Goal: Transaction & Acquisition: Download file/media

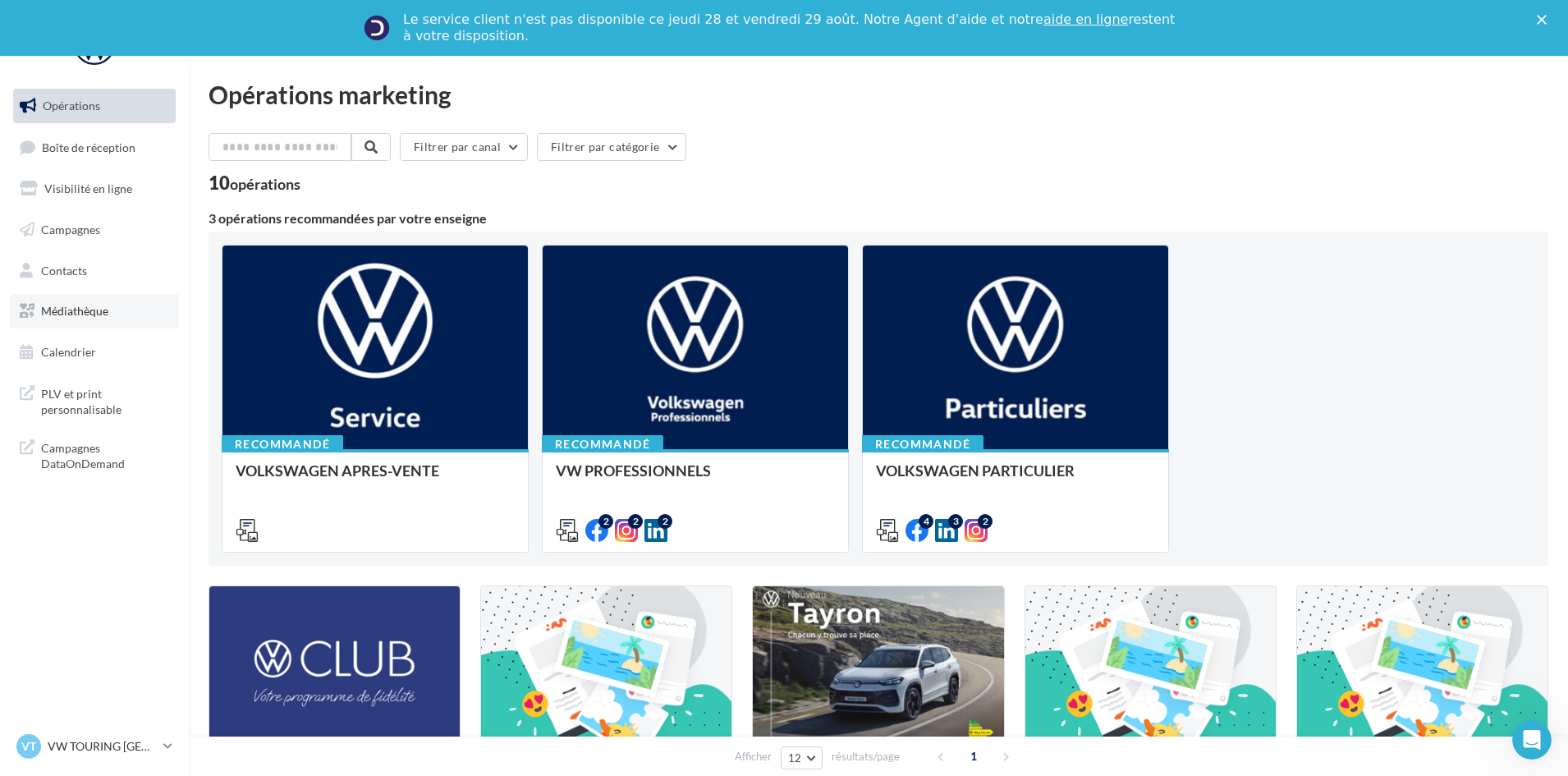
click at [76, 308] on span "Médiathèque" at bounding box center [74, 310] width 68 height 14
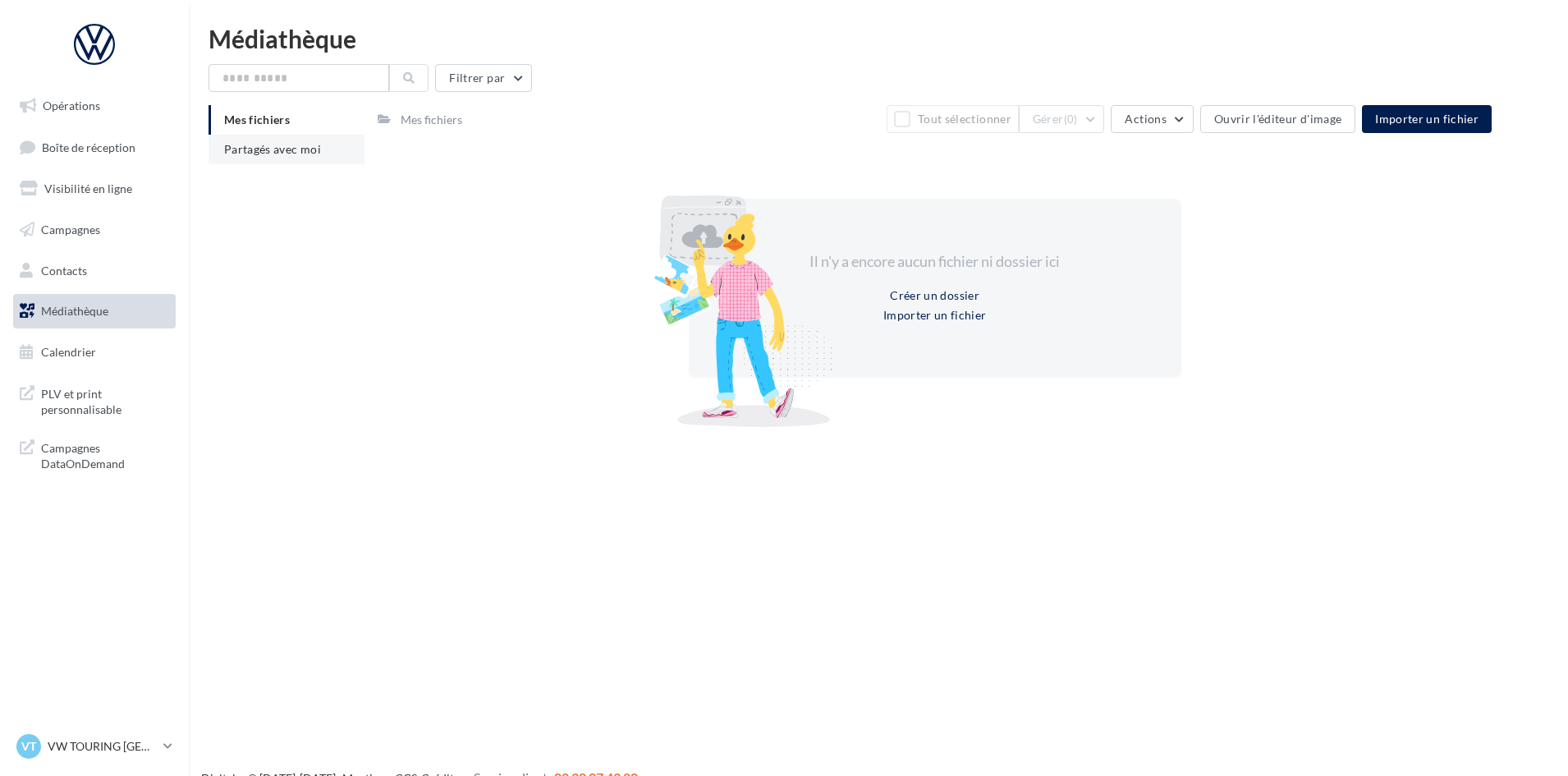
click at [275, 148] on span "Partagés avec moi" at bounding box center [273, 149] width 97 height 14
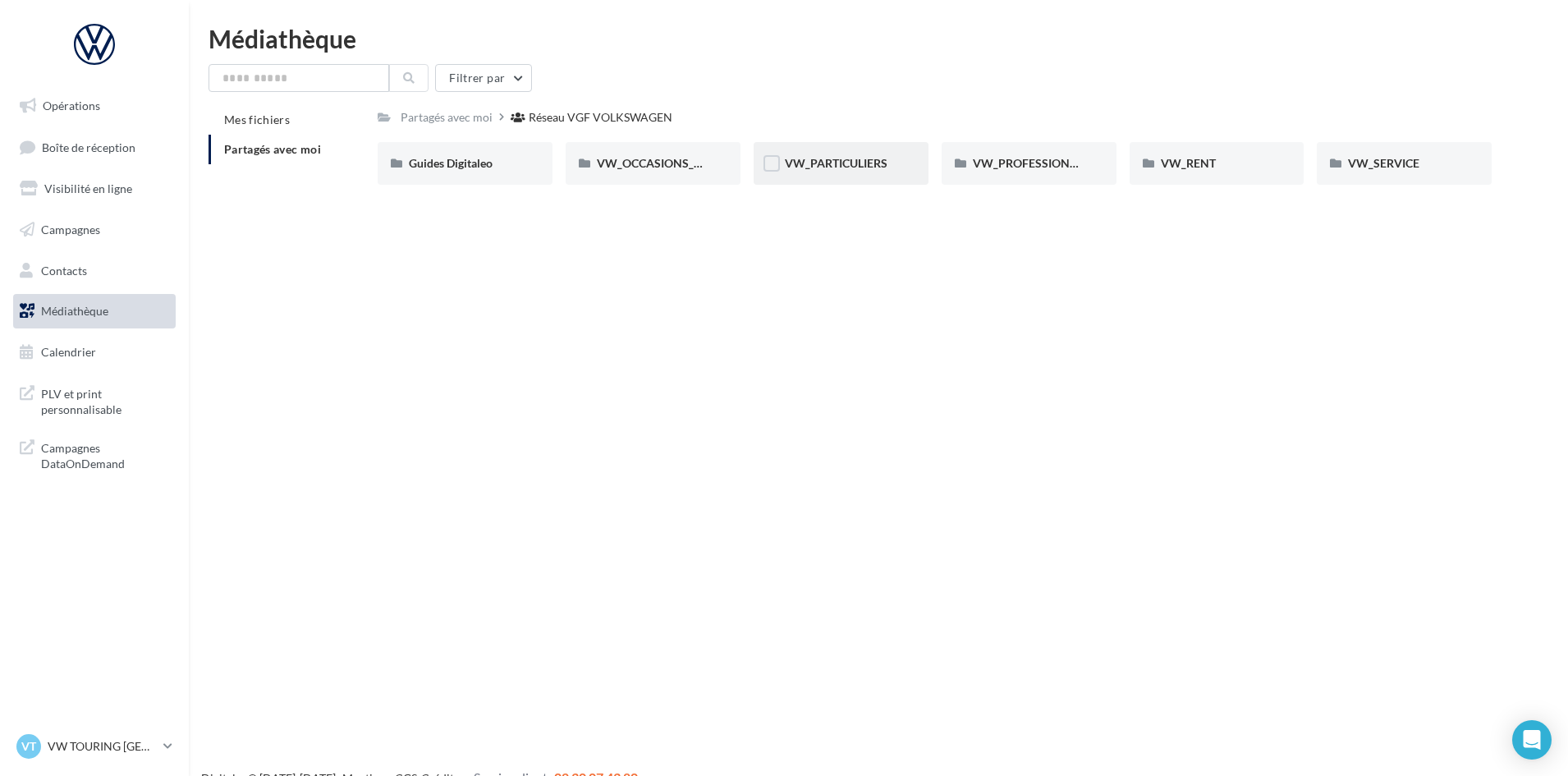
click at [848, 175] on div "VW_PARTICULIERS" at bounding box center [841, 163] width 175 height 43
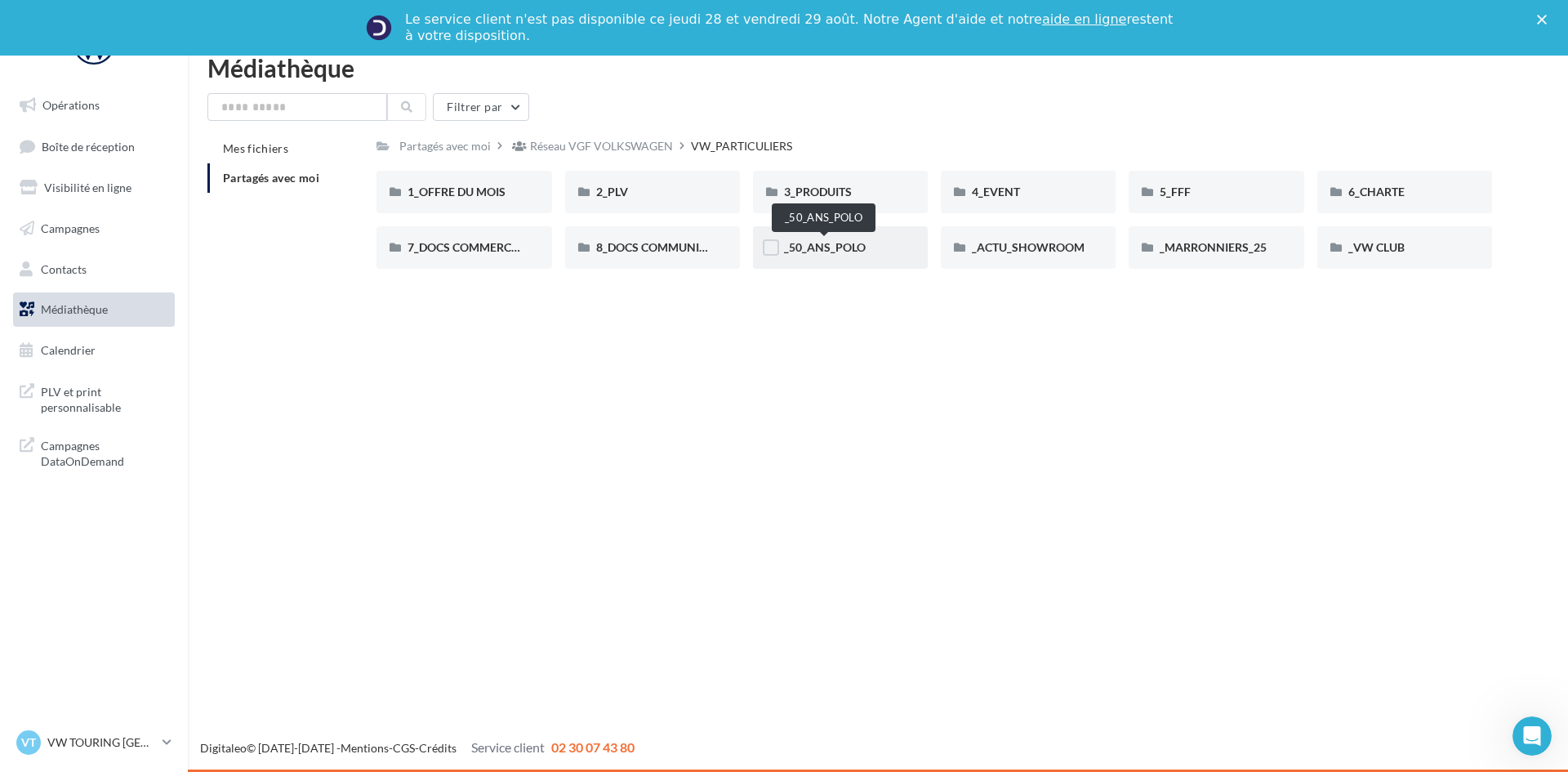
click at [837, 246] on span "_50_ANS_POLO" at bounding box center [825, 247] width 81 height 14
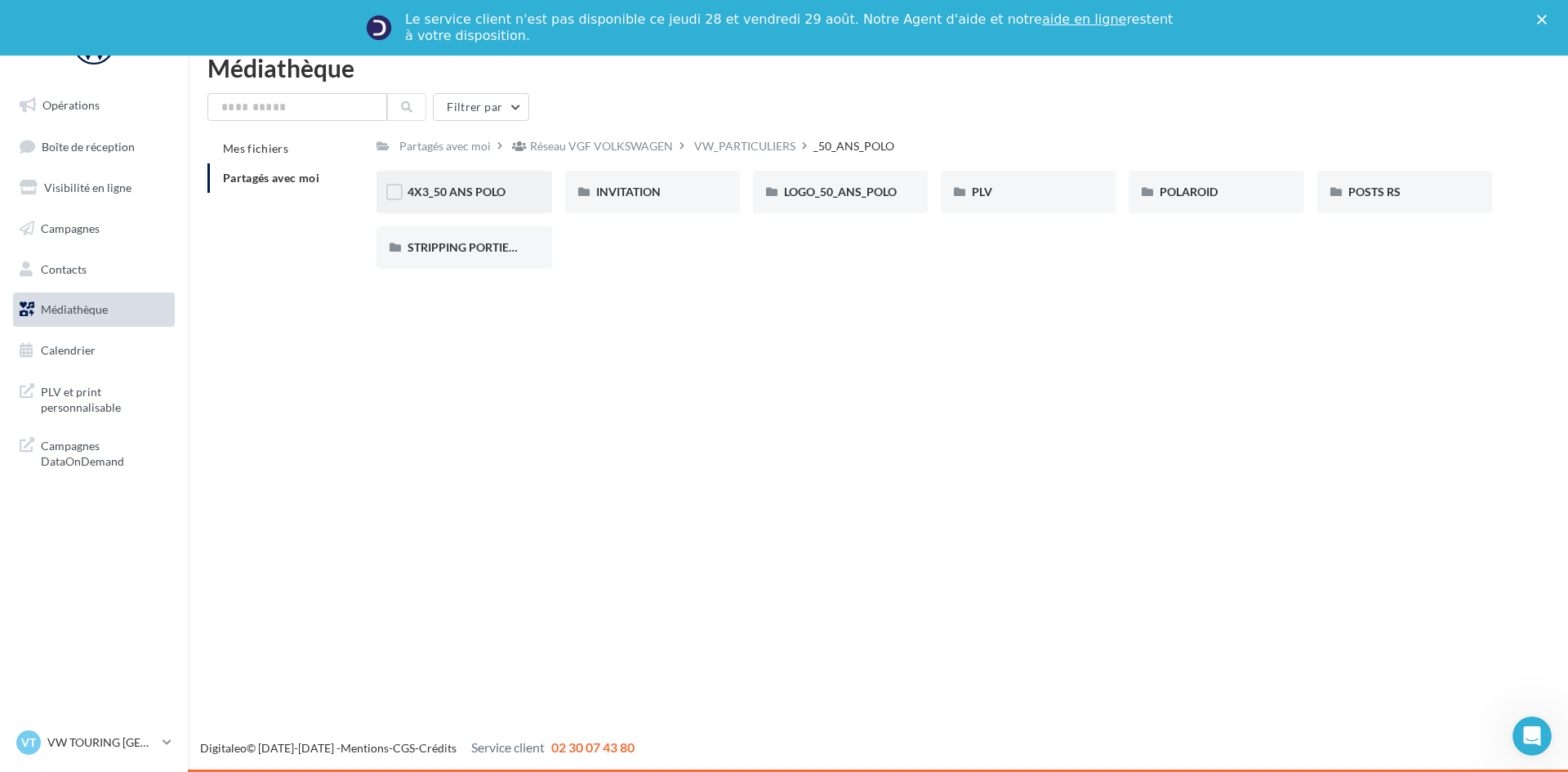
click at [493, 183] on div "4X3_50 ANS POLO" at bounding box center [464, 192] width 113 height 17
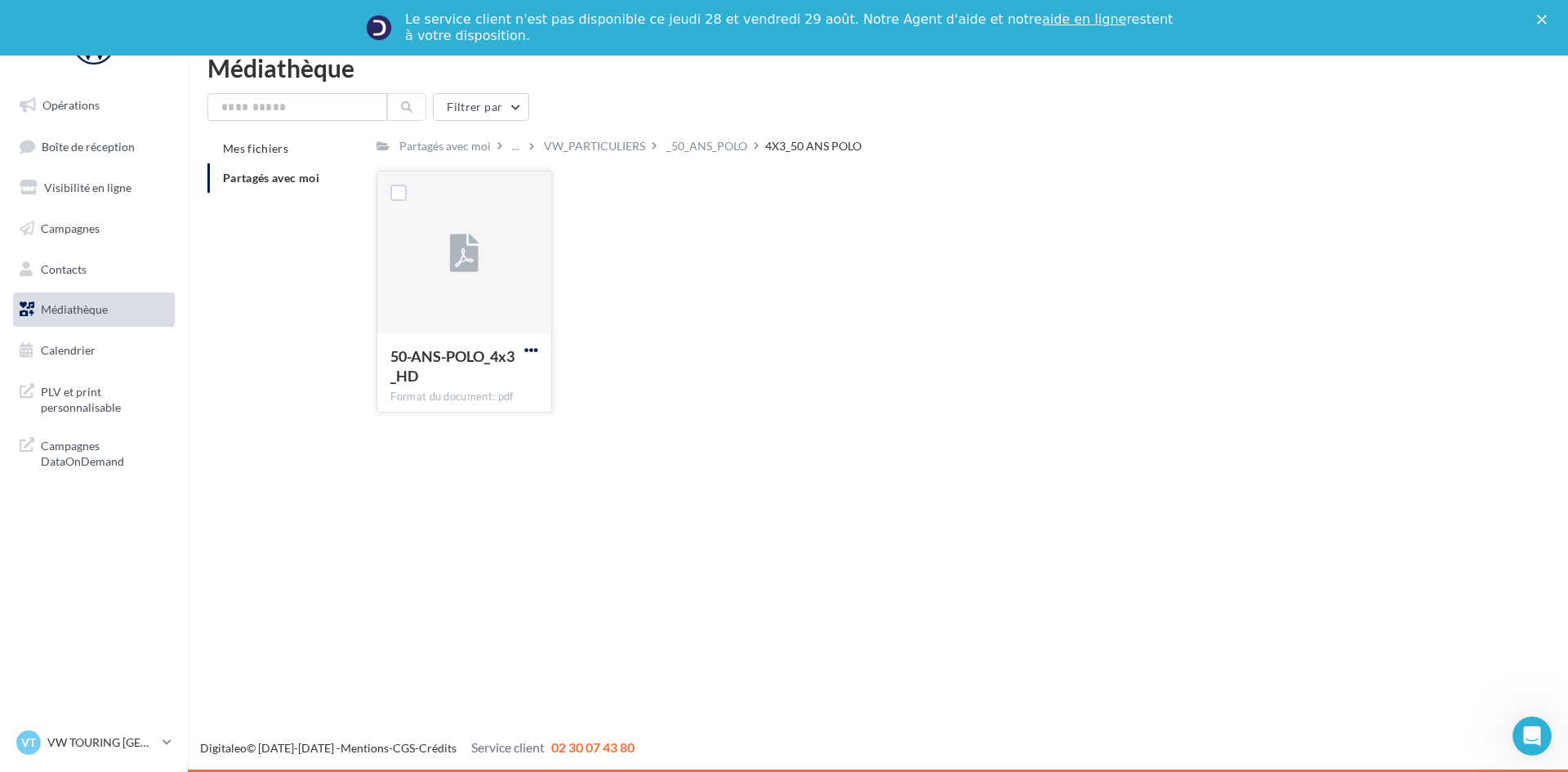
click at [530, 350] on span "button" at bounding box center [531, 349] width 14 height 14
click at [505, 384] on button "Télécharger" at bounding box center [460, 382] width 164 height 42
click at [719, 150] on div "_50_ANS_POLO" at bounding box center [706, 146] width 81 height 17
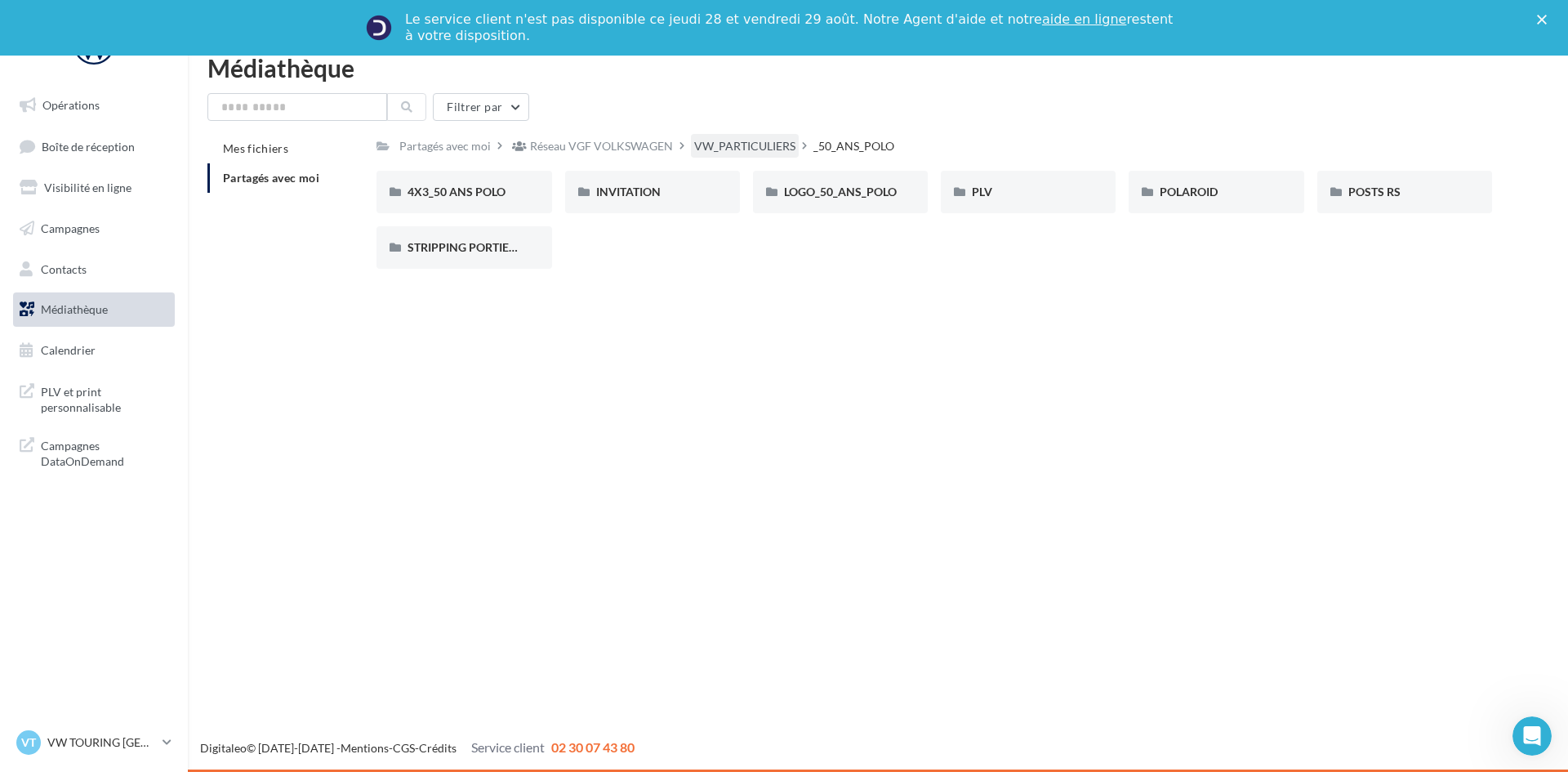
click at [758, 144] on div "VW_PARTICULIERS" at bounding box center [745, 146] width 101 height 17
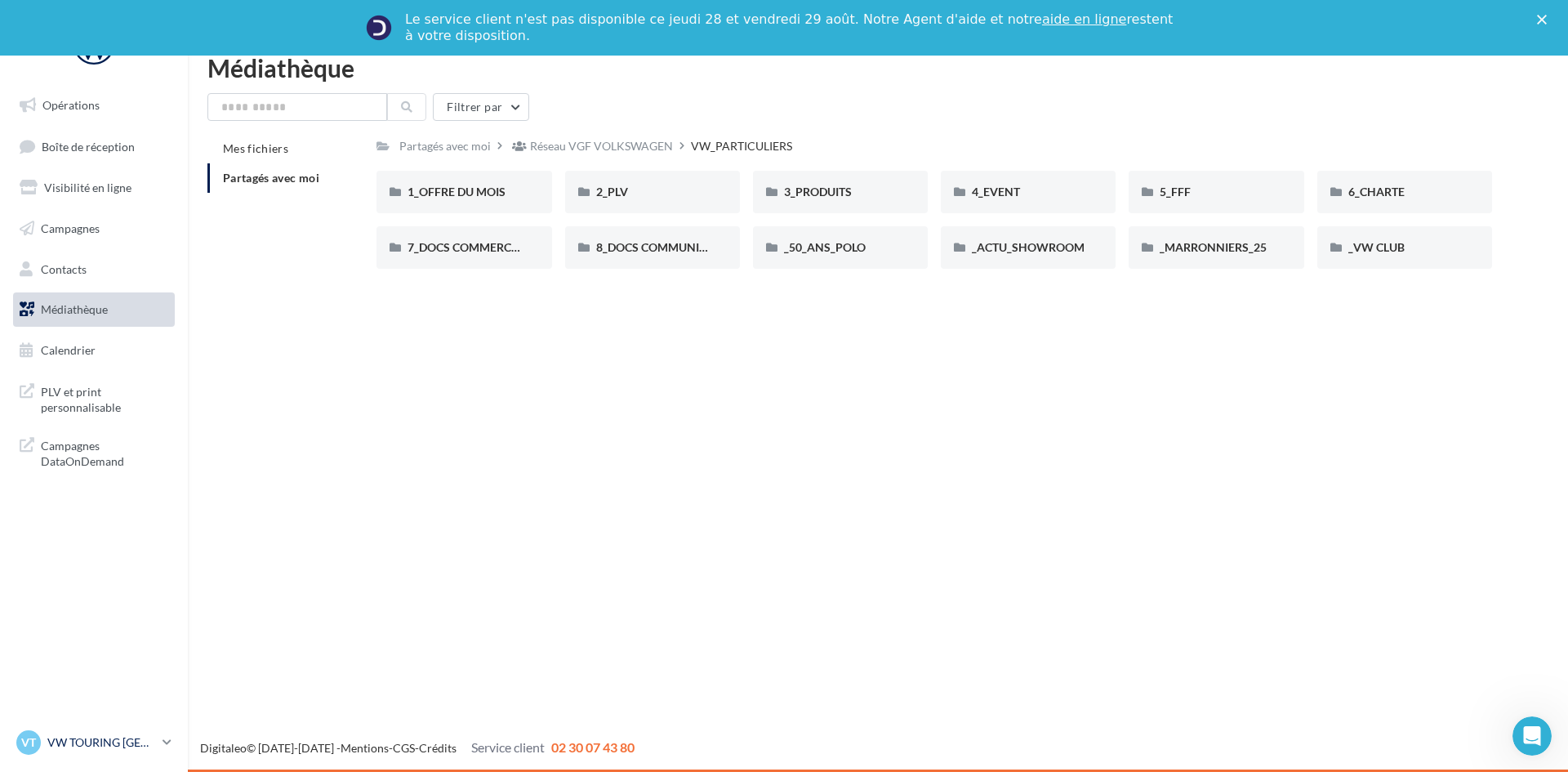
drag, startPoint x: 103, startPoint y: 741, endPoint x: 106, endPoint y: 728, distance: 13.3
click at [103, 740] on p "VW TOURING [GEOGRAPHIC_DATA]" at bounding box center [101, 743] width 109 height 17
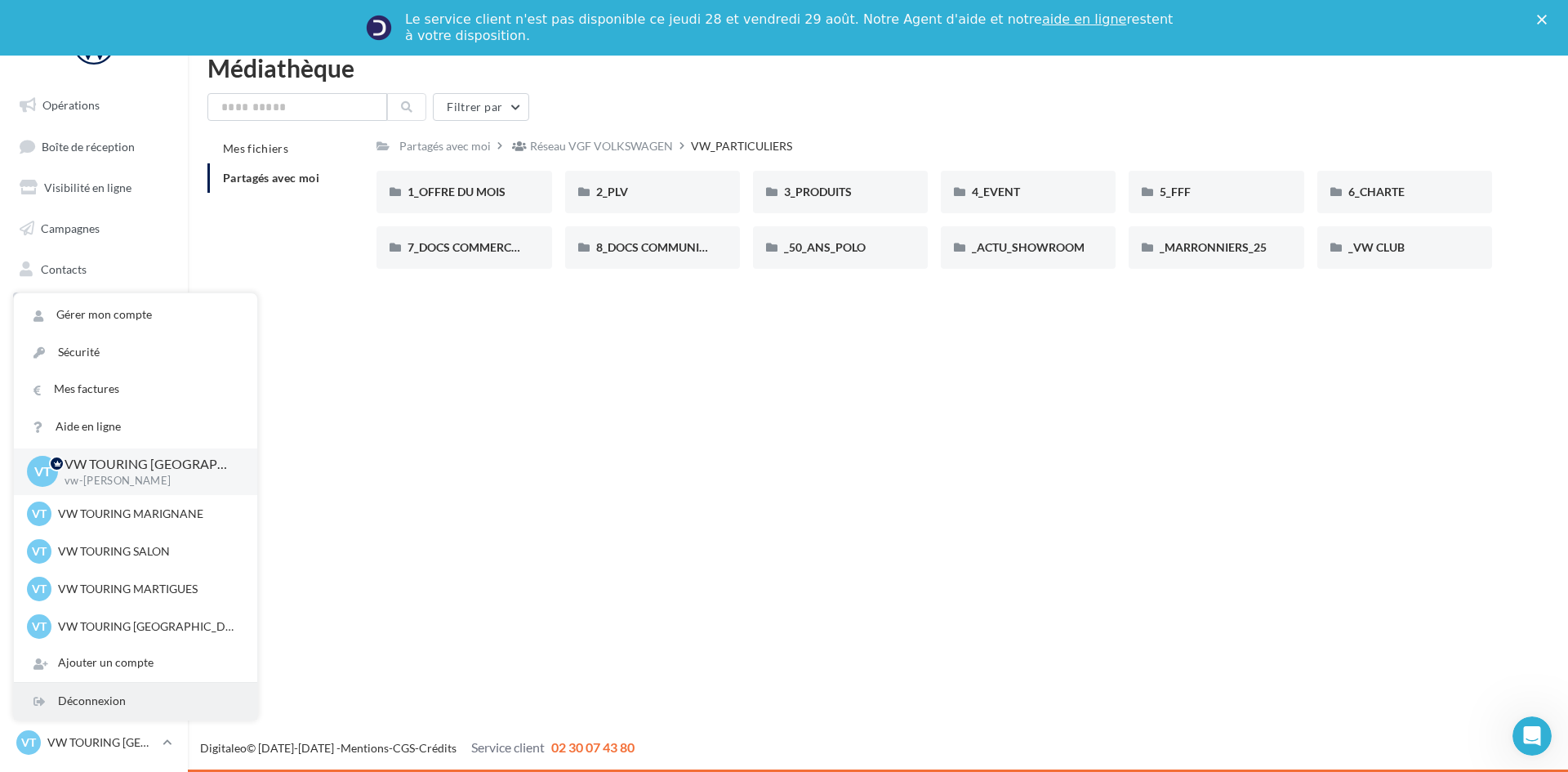
drag, startPoint x: 111, startPoint y: 706, endPoint x: 156, endPoint y: 672, distance: 56.4
click at [111, 706] on div "Déconnexion" at bounding box center [135, 701] width 243 height 37
